Goal: Register for event/course

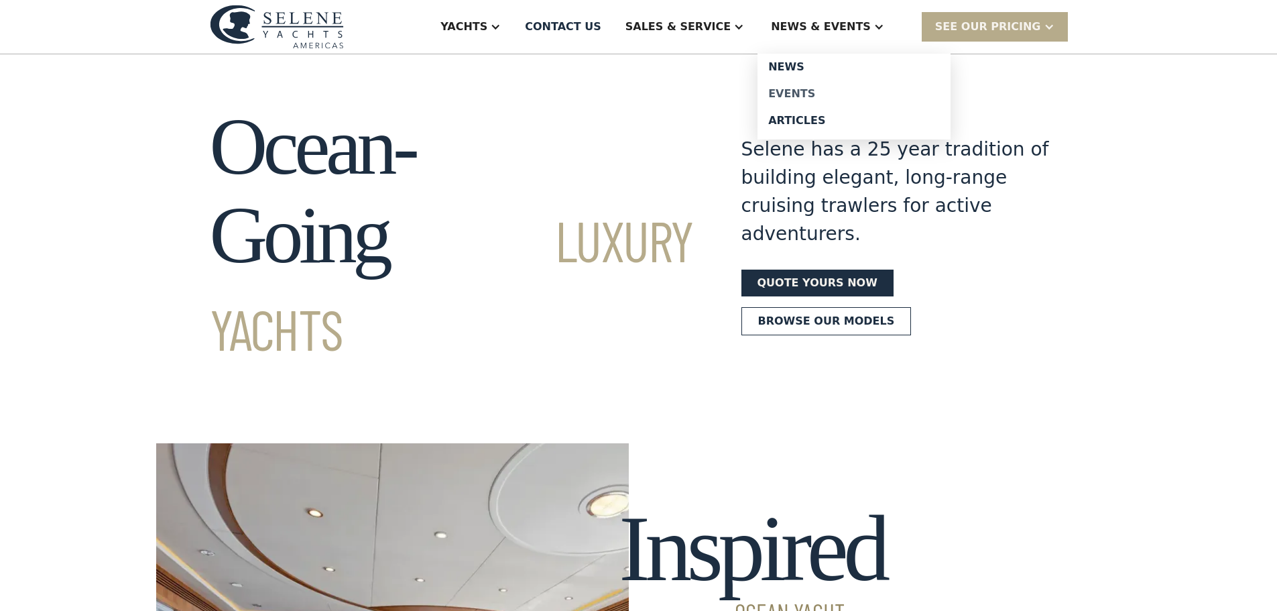
click at [832, 94] on div "Events" at bounding box center [854, 93] width 172 height 11
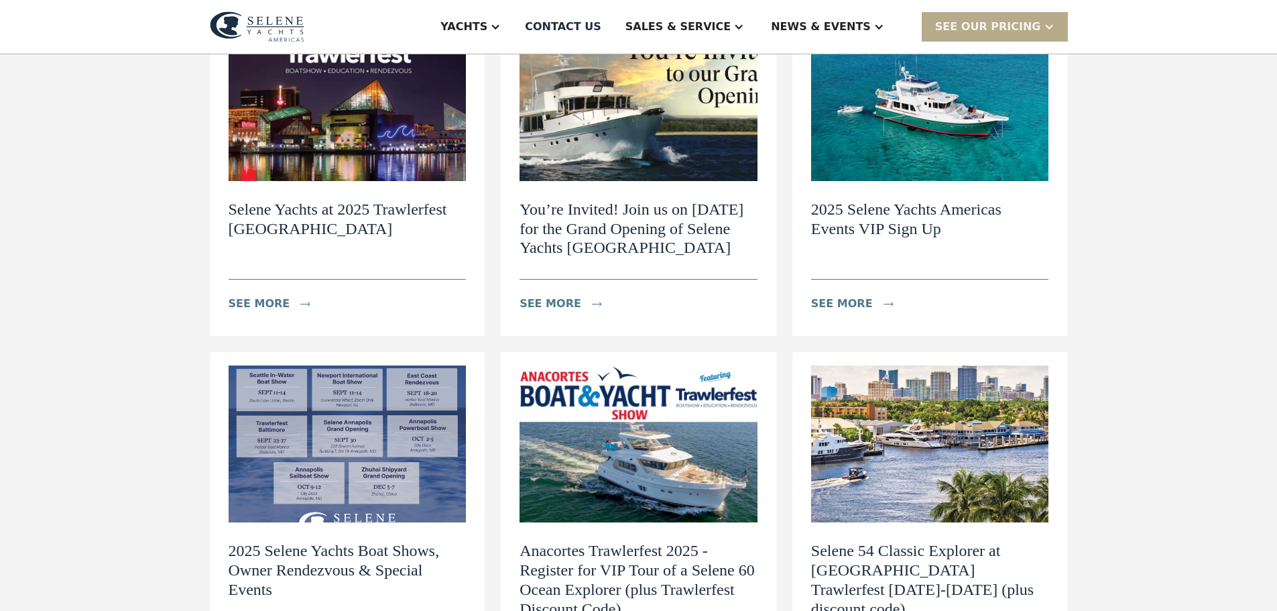
scroll to position [268, 0]
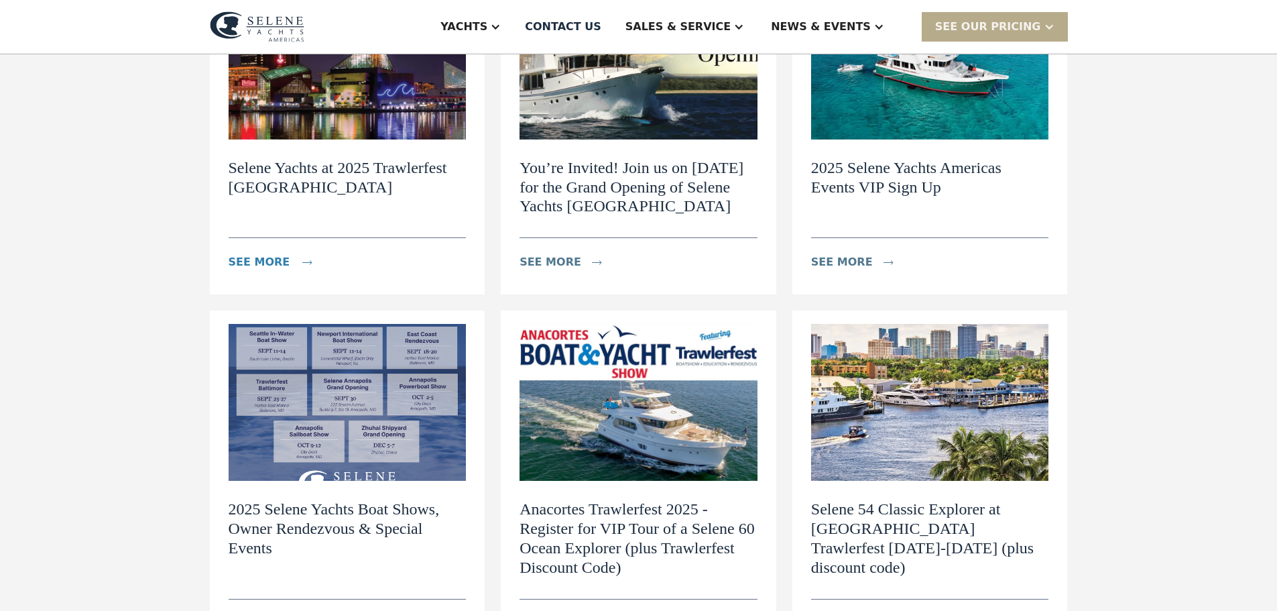
click at [258, 263] on div "see more" at bounding box center [260, 262] width 62 height 16
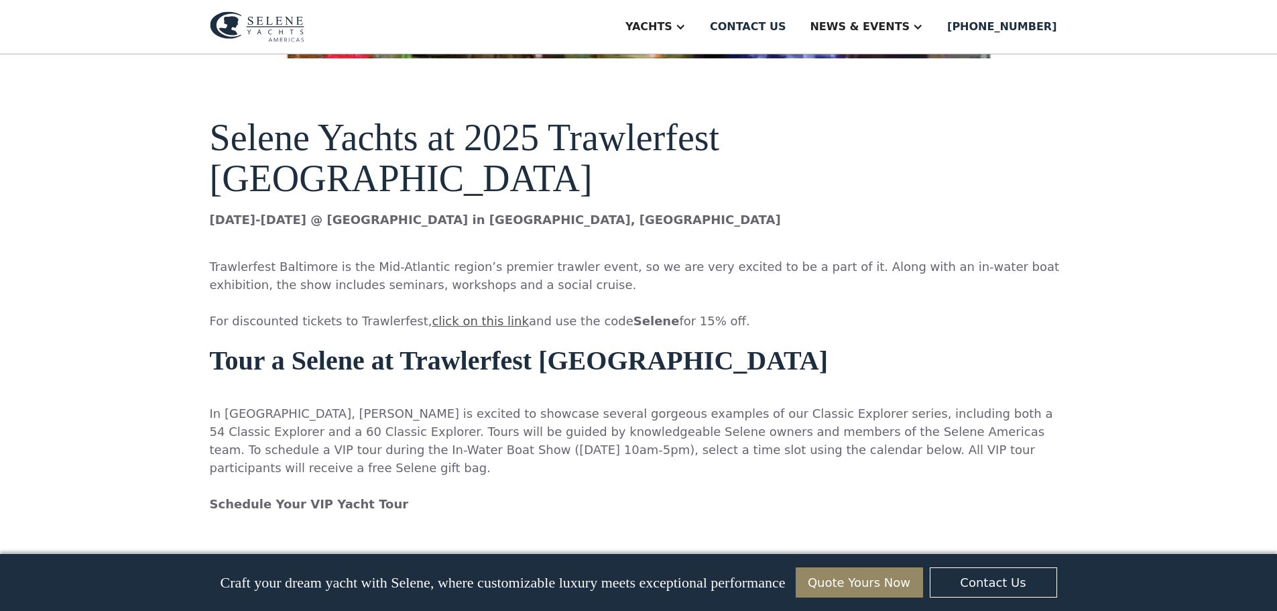
scroll to position [804, 0]
